Goal: Task Accomplishment & Management: Manage account settings

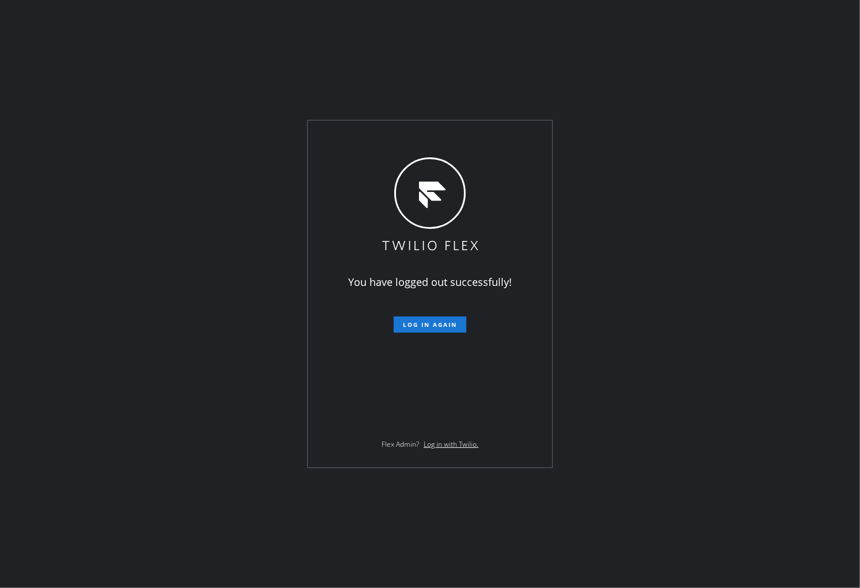
click at [0, 154] on div "You have logged out successfully! Log in again Flex Admin? Log in with Twilio." at bounding box center [430, 294] width 860 height 588
click at [409, 318] on button "Log in again" at bounding box center [430, 325] width 73 height 16
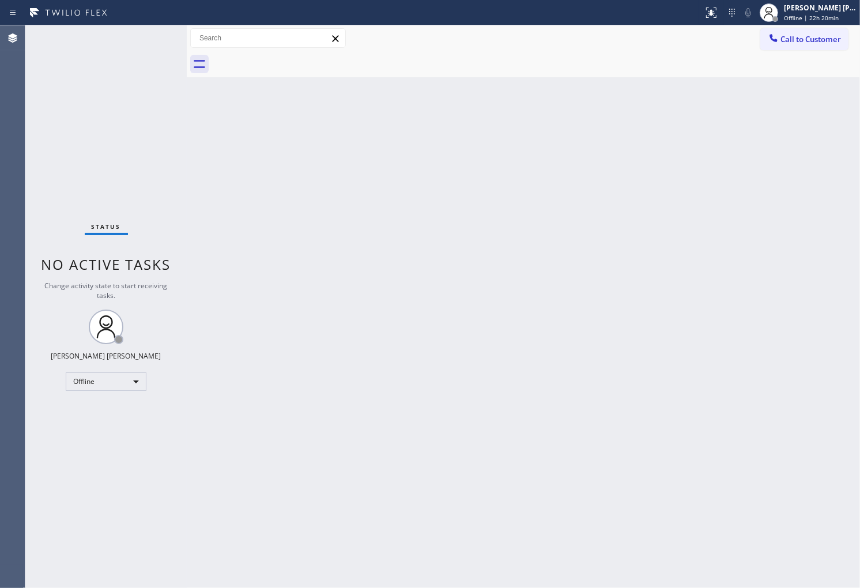
click at [0, 205] on div "Agent Desktop" at bounding box center [12, 306] width 25 height 563
click at [91, 381] on div "Offline" at bounding box center [106, 382] width 81 height 18
click at [100, 422] on li "Unavailable" at bounding box center [105, 426] width 78 height 14
